Goal: Communication & Community: Answer question/provide support

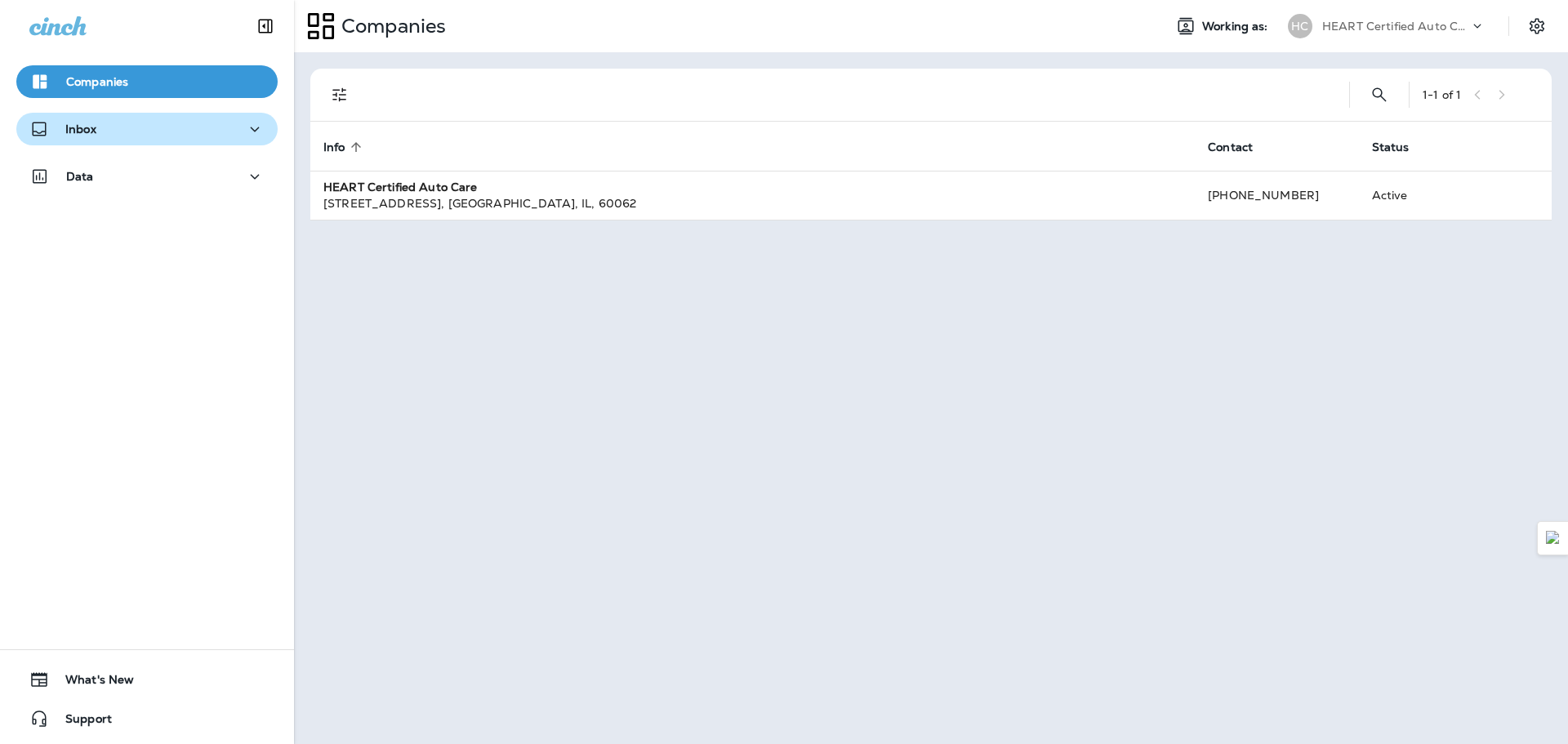
click at [111, 145] on button "Inbox" at bounding box center [147, 129] width 261 height 33
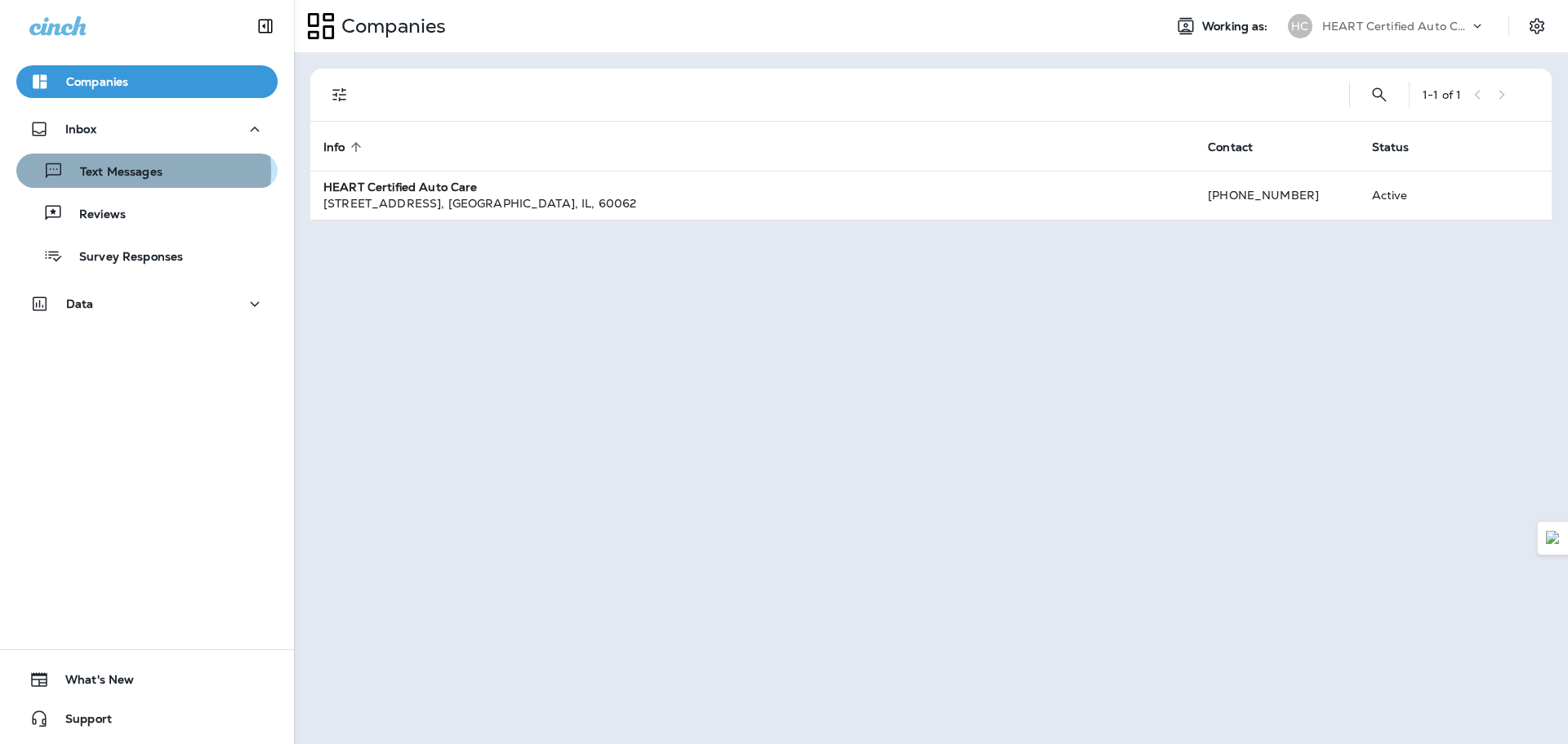
click at [107, 172] on p "Text Messages" at bounding box center [113, 172] width 99 height 16
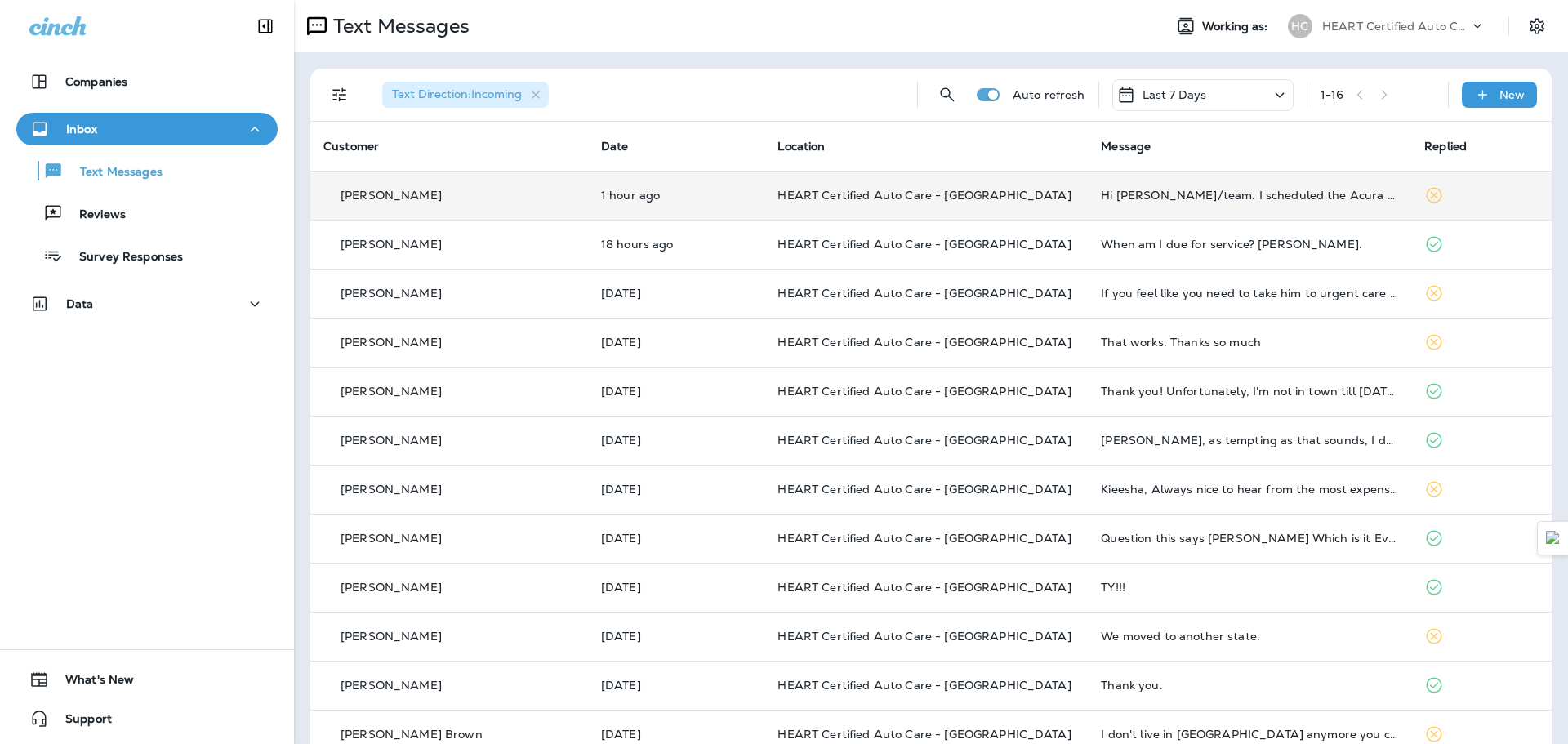
click at [378, 197] on p "[PERSON_NAME]" at bounding box center [391, 195] width 102 height 13
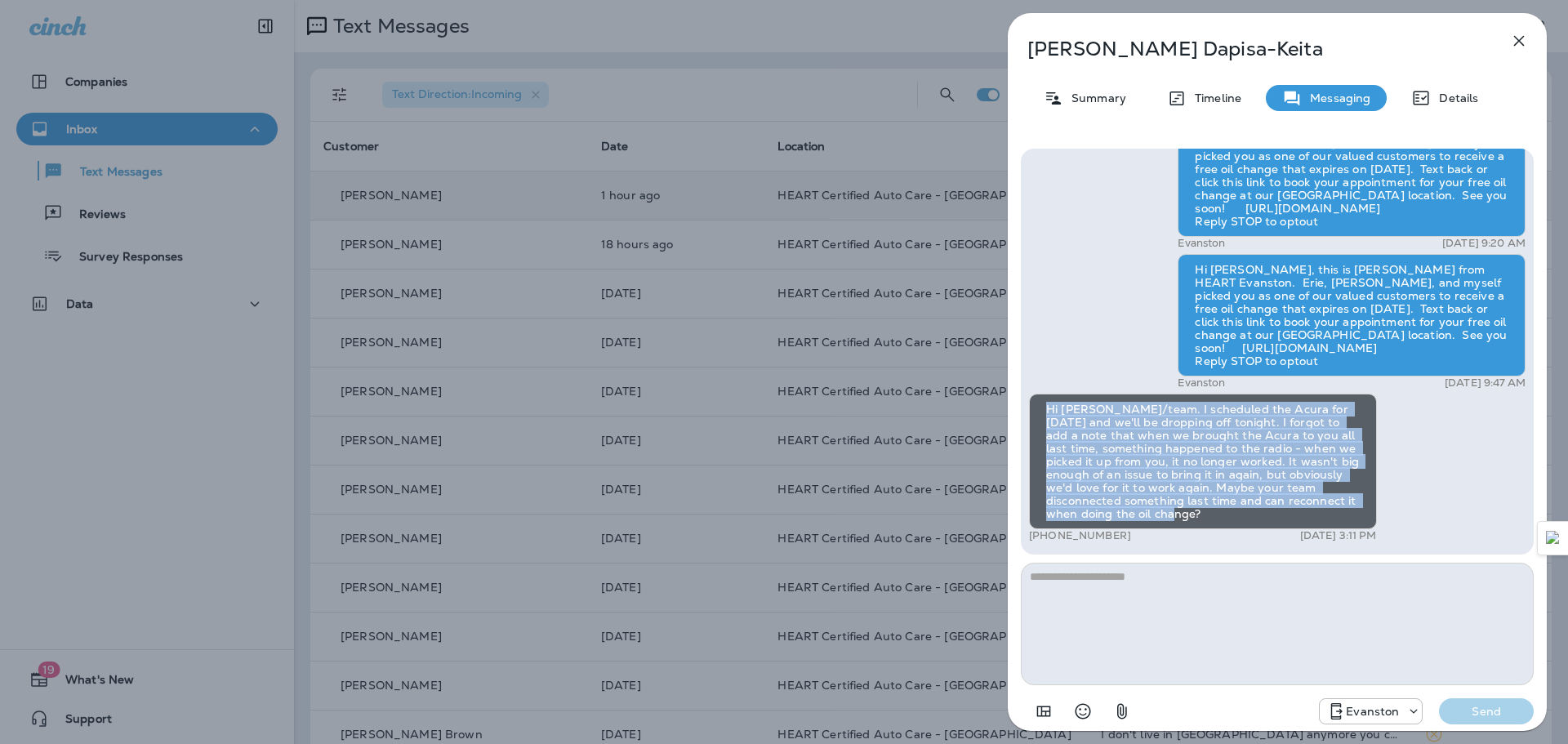
drag, startPoint x: 1046, startPoint y: 406, endPoint x: 1356, endPoint y: 524, distance: 331.7
click at [1356, 524] on div "Hi [PERSON_NAME]/team. I scheduled the Acura for [DATE] and we'll be dropping o…" at bounding box center [1203, 461] width 348 height 135
copy div "Hi [PERSON_NAME]/team. I scheduled the Acura for [DATE] and we'll be dropping o…"
